Goal: Information Seeking & Learning: Learn about a topic

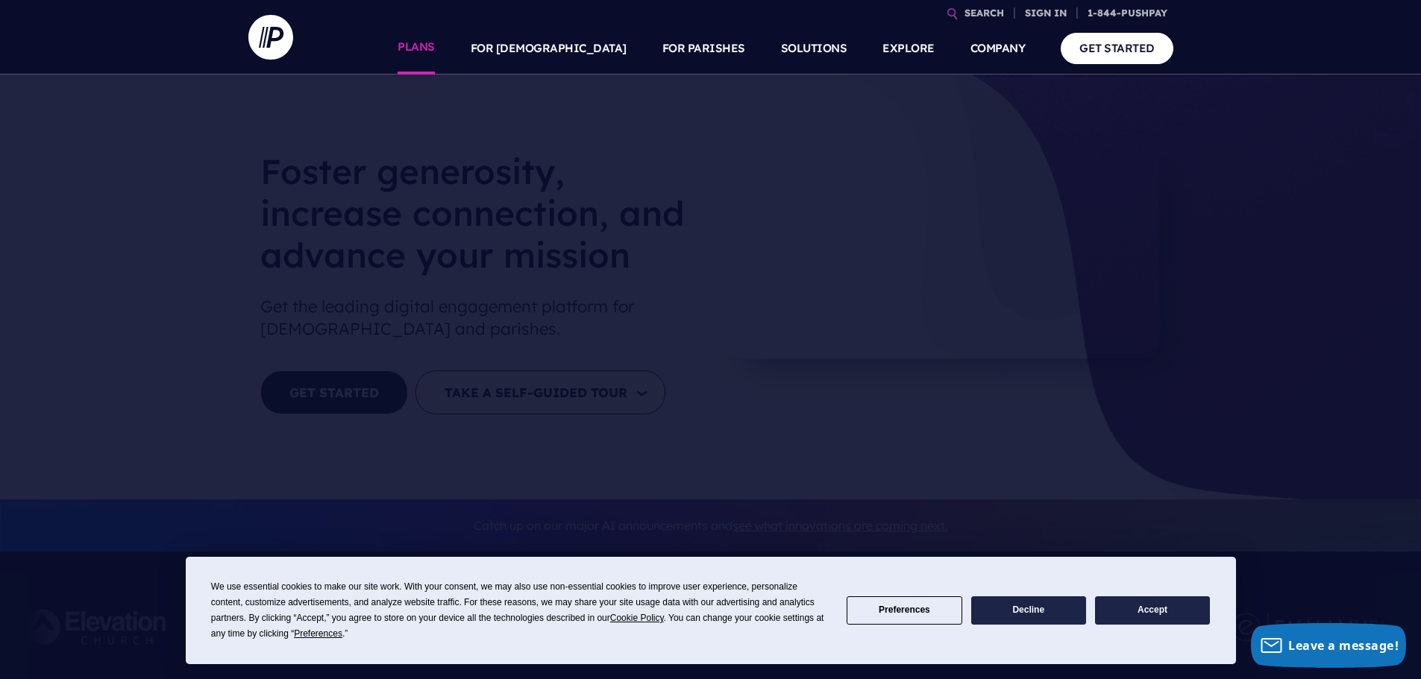
click at [435, 47] on link "PLANS" at bounding box center [415, 48] width 37 height 52
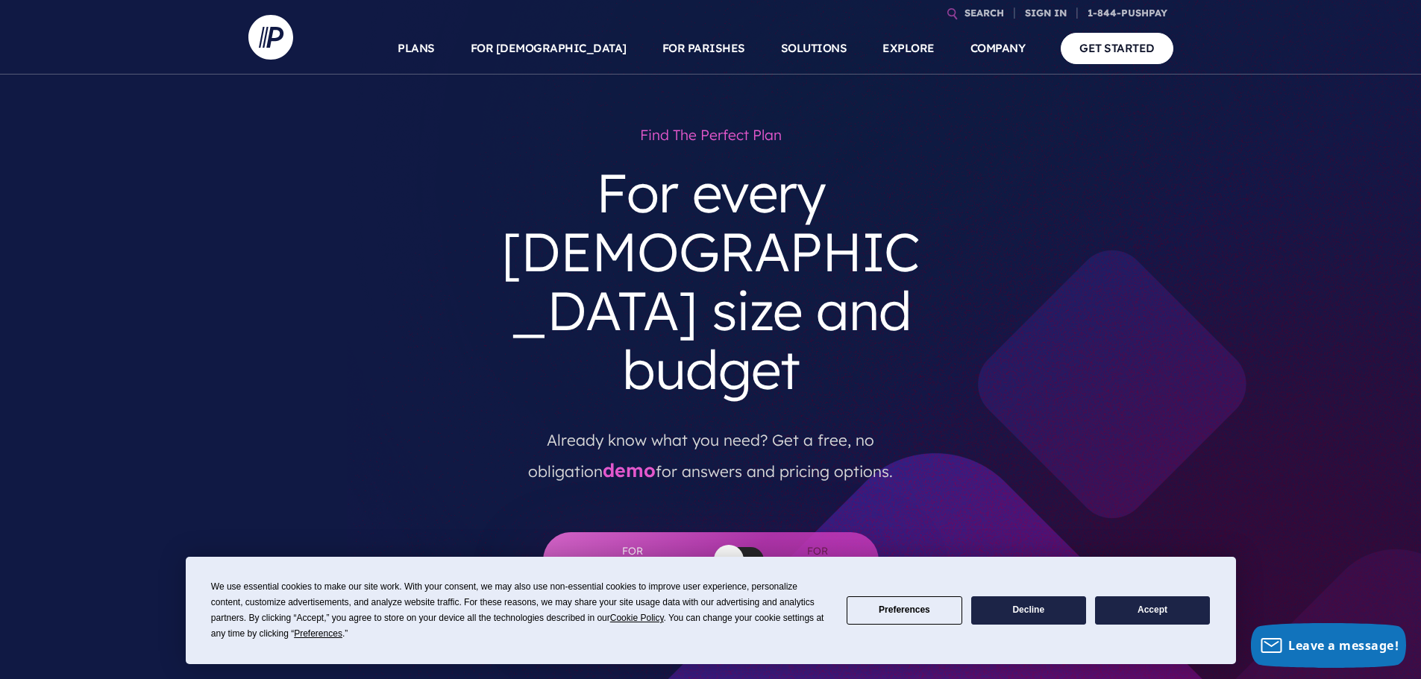
click at [1020, 609] on button "Decline" at bounding box center [1028, 611] width 115 height 29
